Goal: Task Accomplishment & Management: Manage account settings

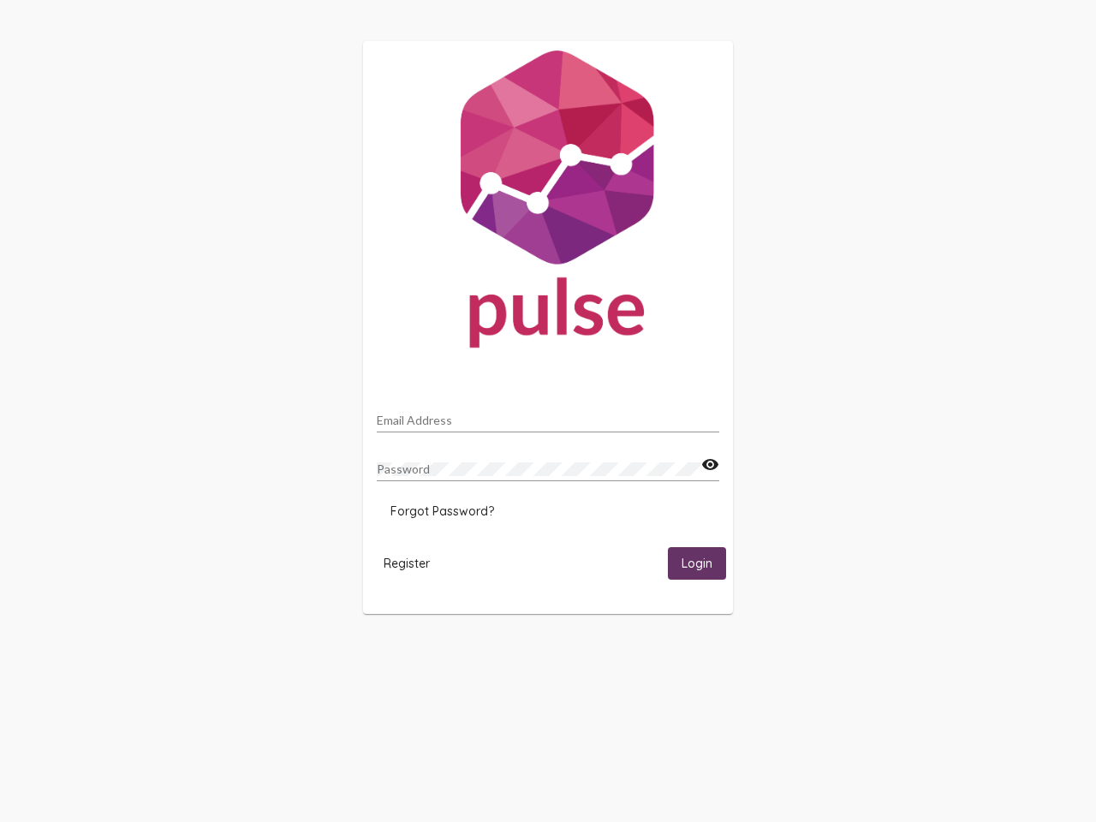
click at [548, 415] on input "Email Address" at bounding box center [548, 420] width 342 height 14
click at [710, 465] on mat-icon "visibility" at bounding box center [710, 465] width 18 height 21
click at [442, 511] on span "Forgot Password?" at bounding box center [442, 510] width 104 height 15
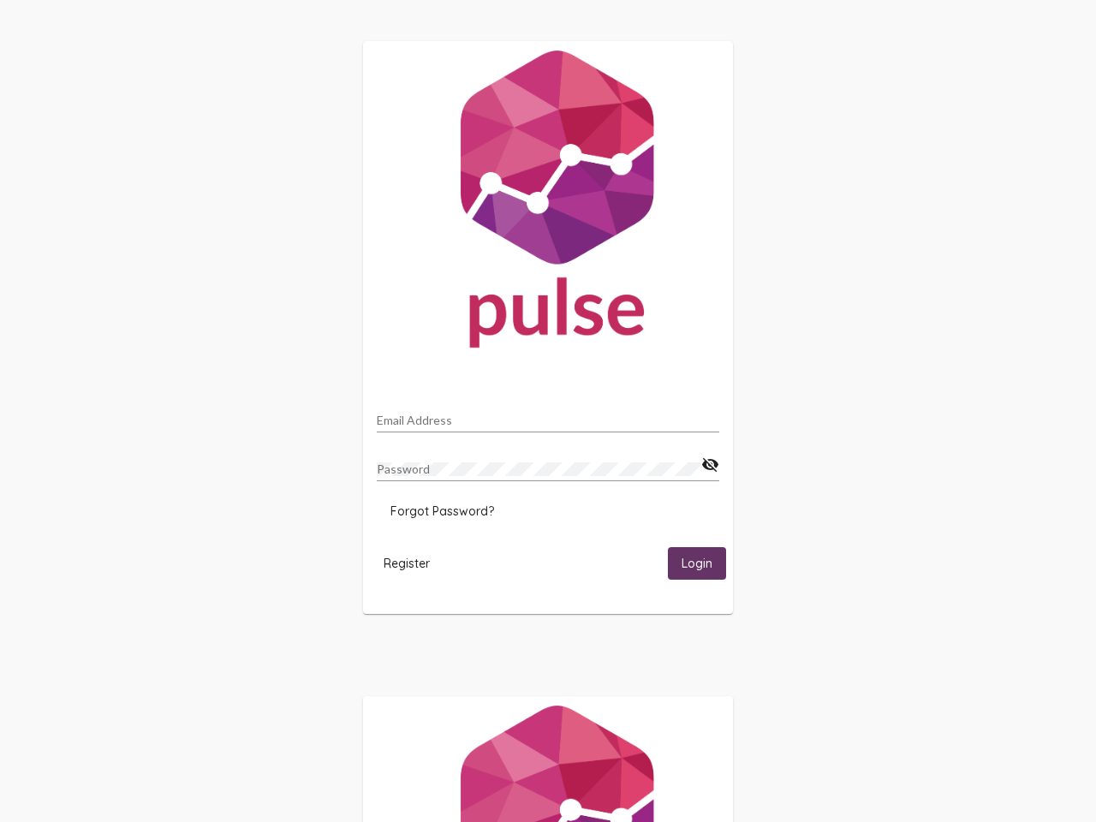
click at [407, 562] on span "Register" at bounding box center [406, 563] width 46 height 15
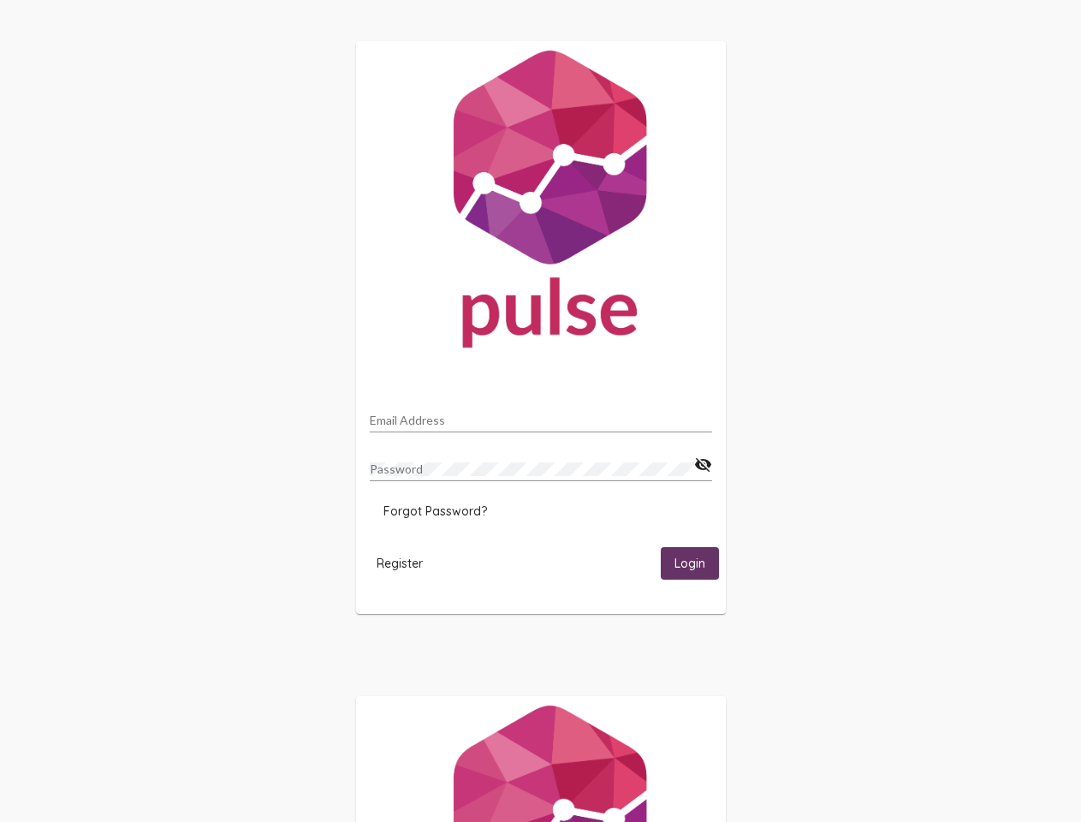
click at [697, 562] on span "Login" at bounding box center [690, 563] width 31 height 15
